Goal: Check status: Check status

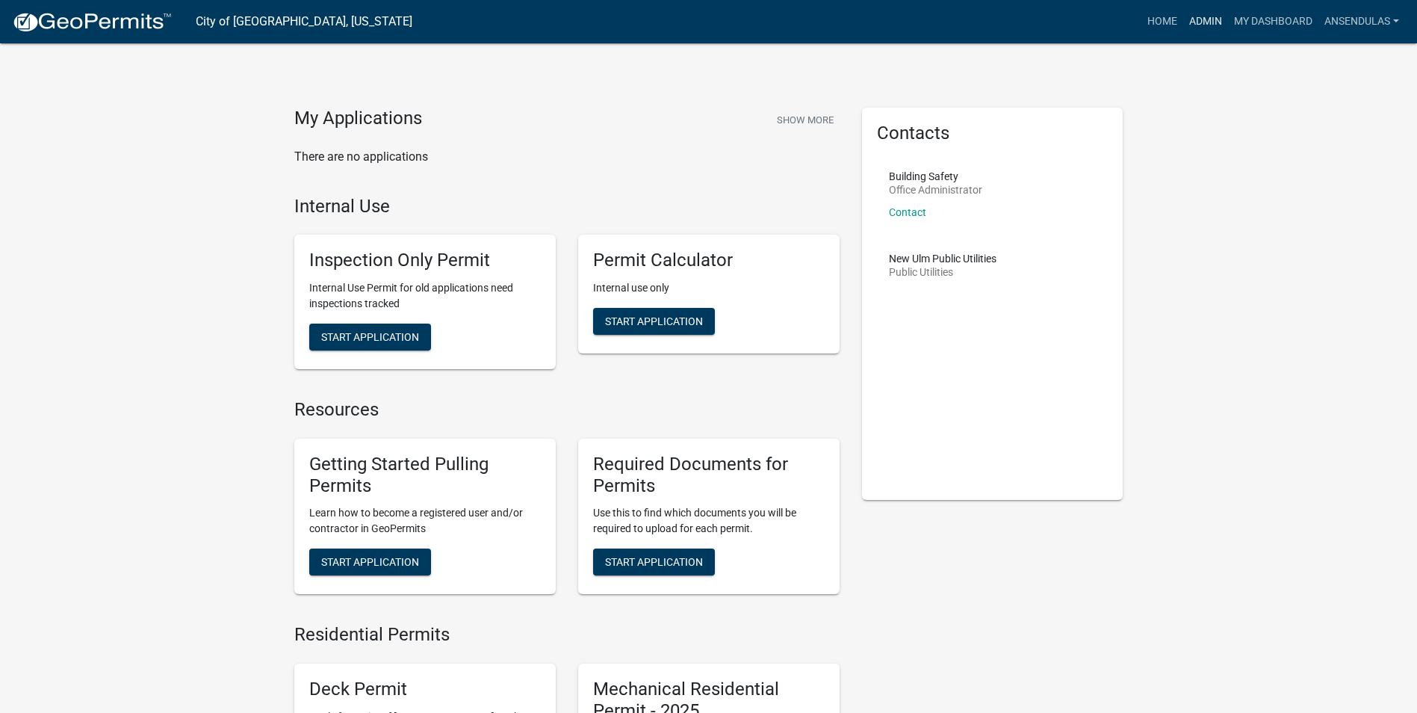
click at [1201, 21] on link "Admin" at bounding box center [1205, 21] width 45 height 28
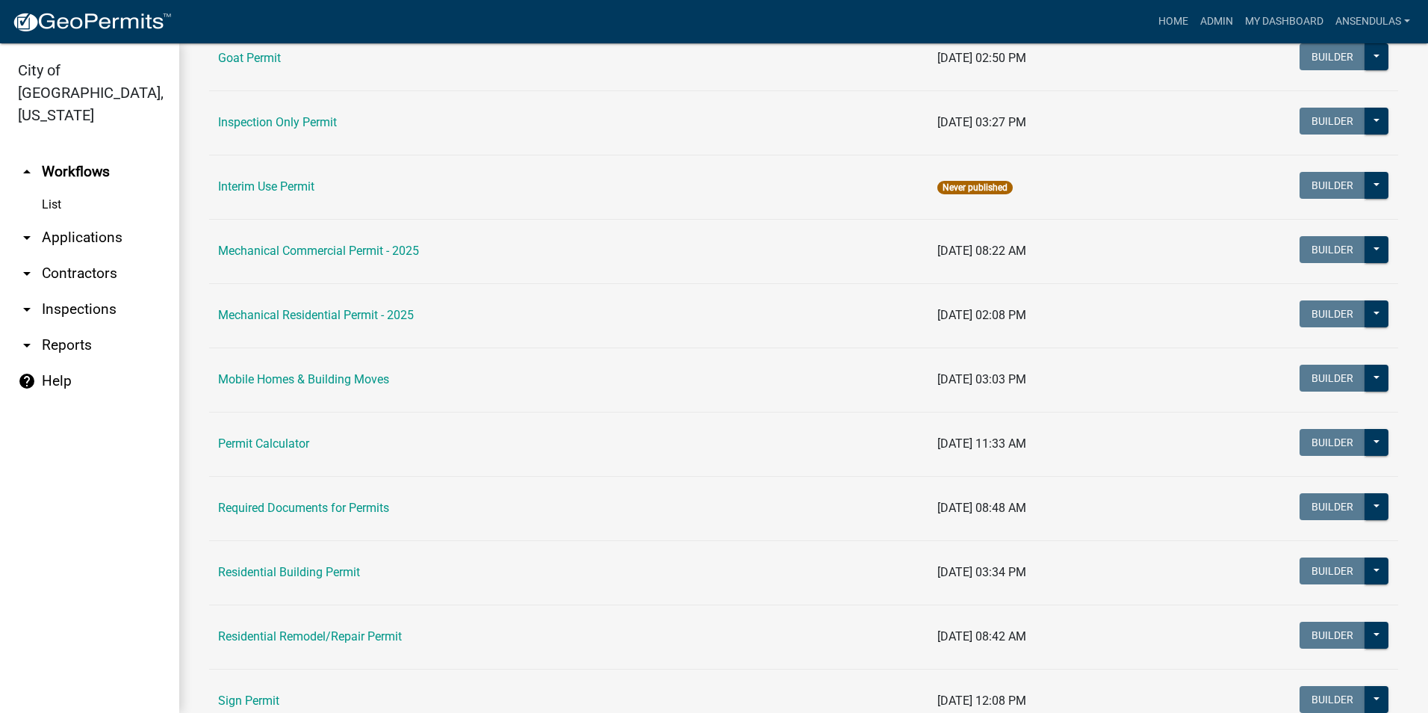
scroll to position [747, 0]
click at [311, 573] on link "Residential Building Permit" at bounding box center [289, 571] width 142 height 14
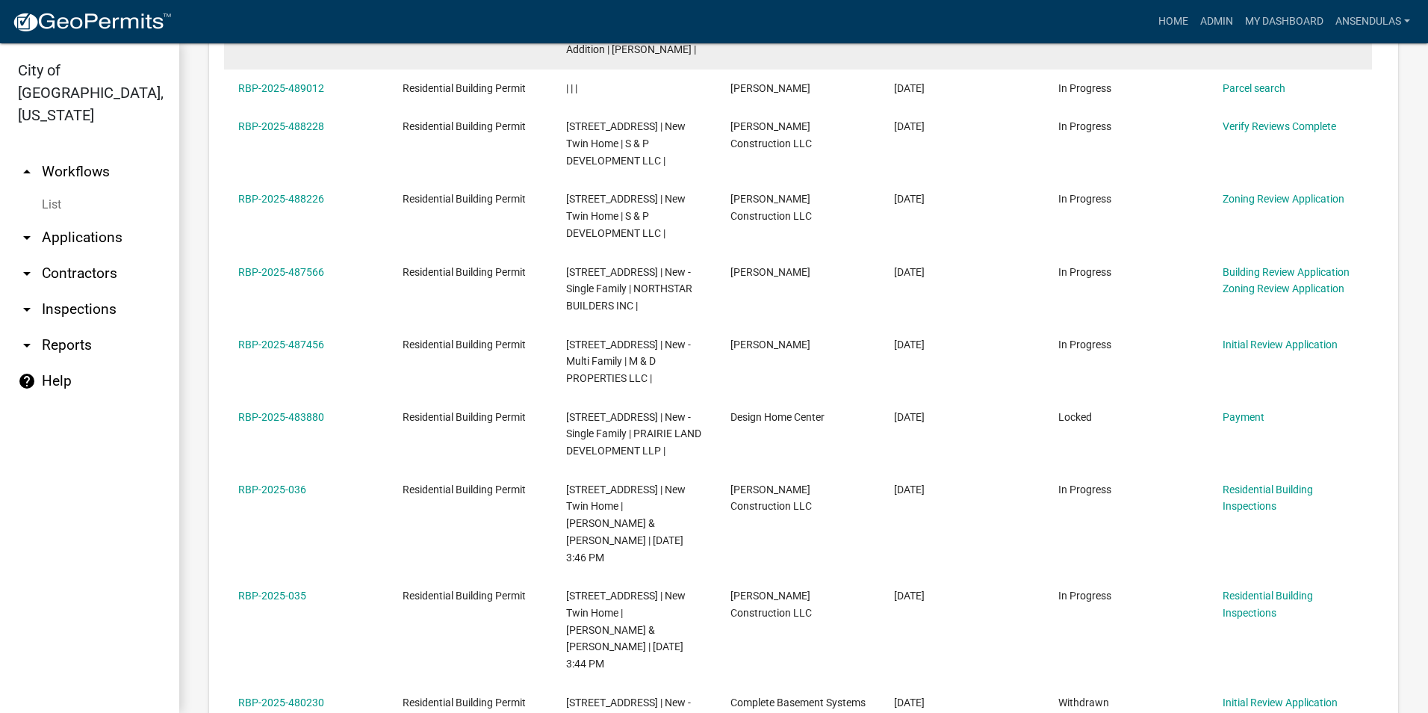
scroll to position [896, 0]
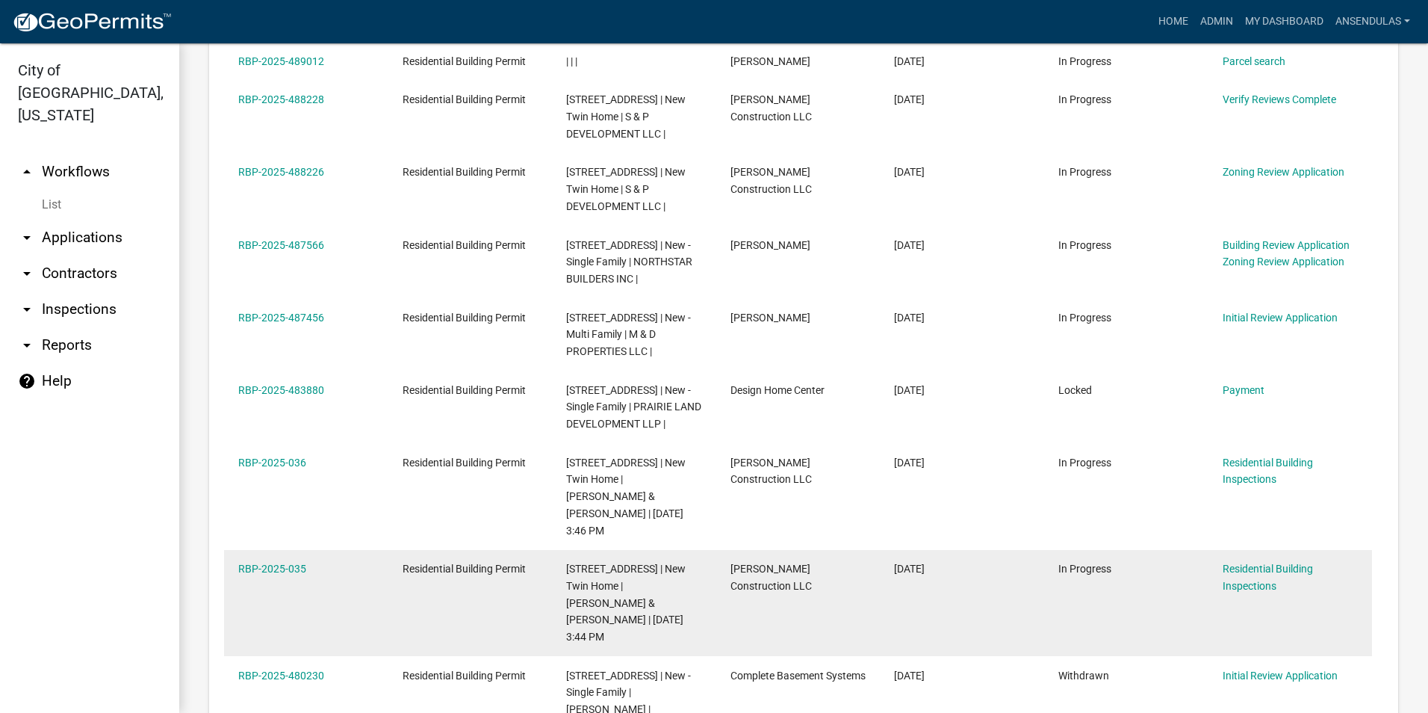
click at [286, 560] on div "RBP-2025-035" at bounding box center [305, 568] width 135 height 17
click at [285, 562] on link "RBP-2025-035" at bounding box center [272, 568] width 68 height 12
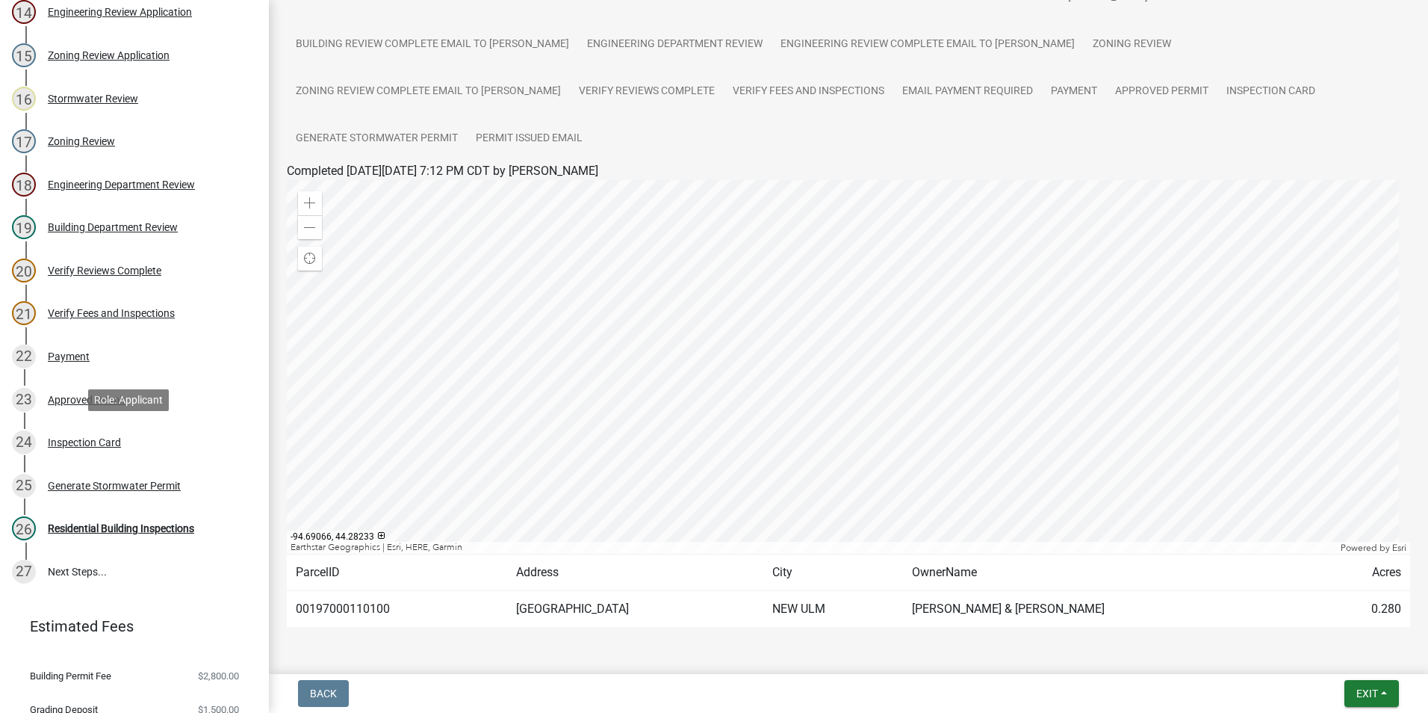
scroll to position [747, 0]
click at [308, 222] on span at bounding box center [310, 228] width 12 height 12
click at [968, 364] on div at bounding box center [848, 366] width 1123 height 373
click at [748, 308] on div at bounding box center [848, 366] width 1123 height 373
